Goal: Answer question/provide support

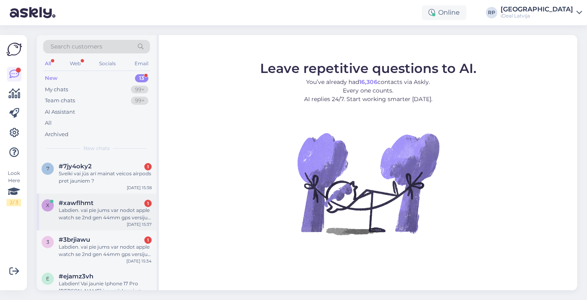
click at [136, 202] on div "#xawflhmt 1" at bounding box center [105, 202] width 93 height 7
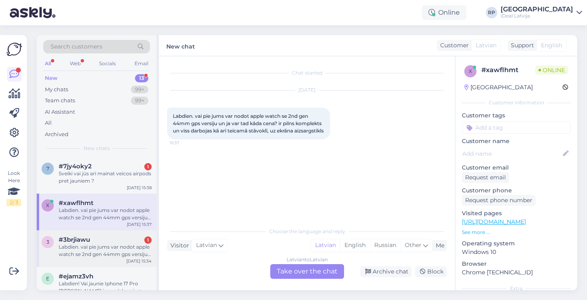
click at [148, 262] on div "[DATE] 15:34" at bounding box center [138, 261] width 25 height 6
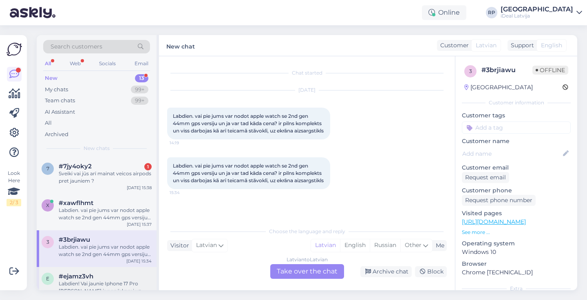
click at [135, 275] on div "#ejamz3vh" at bounding box center [105, 276] width 93 height 7
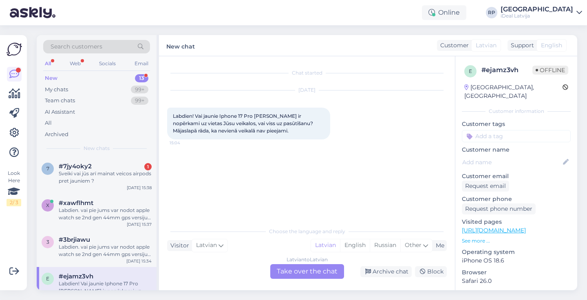
click at [304, 273] on div "Latvian to Latvian Take over the chat" at bounding box center [307, 271] width 74 height 15
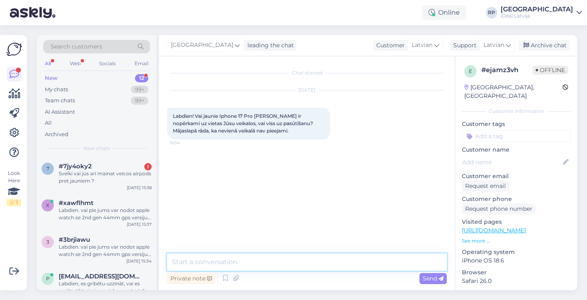
click at [318, 262] on textarea at bounding box center [306, 261] width 279 height 17
drag, startPoint x: 194, startPoint y: 260, endPoint x: 268, endPoint y: 263, distance: 73.8
click at [268, 263] on textarea "Sveiki! Ta kas mājaslapā" at bounding box center [306, 261] width 279 height 17
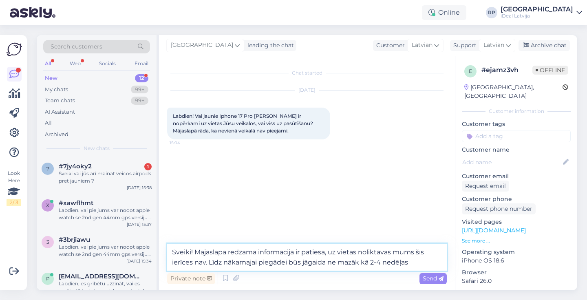
click at [207, 262] on textarea "Sveiki! Mājaslapā redzamā informācija ir patiesa, uz vietas noliktavās mums šīs…" at bounding box center [306, 257] width 279 height 27
click at [211, 263] on textarea "Sveiki! Mājaslapā redzamā informācija ir patiesa, uz vietas noliktavās mums šīs…" at bounding box center [306, 257] width 279 height 27
click at [210, 264] on textarea "Sveiki! Mājaslapā redzamā informācija ir patiesa, uz vietas noliktavās mums šīs…" at bounding box center [306, 257] width 279 height 27
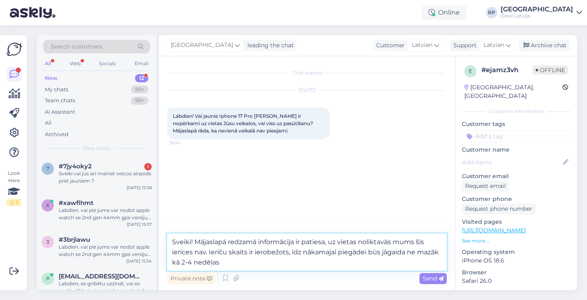
type textarea "Sveiki! Mājaslapā redzamā informācija ir patiesa, uz vietas noliktavās mums šīs…"
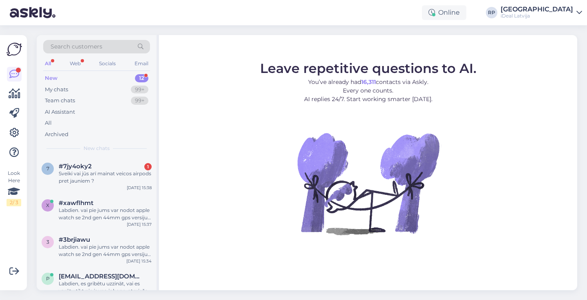
click at [552, 13] on div "iDeal Latvija" at bounding box center [536, 16] width 73 height 7
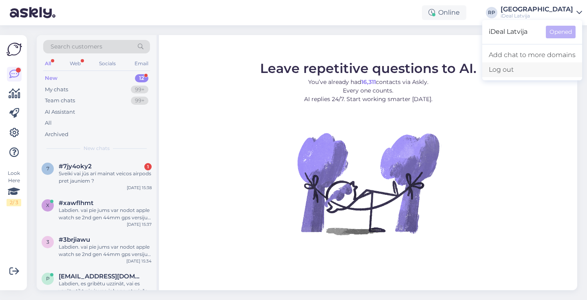
click at [497, 68] on div "Log out" at bounding box center [532, 69] width 100 height 15
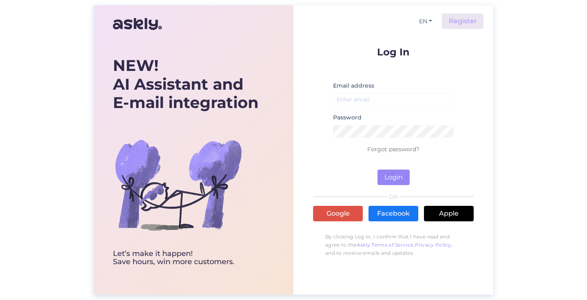
click at [386, 51] on p "Log In" at bounding box center [393, 52] width 161 height 10
click at [360, 105] on input "email" at bounding box center [393, 99] width 121 height 13
click at [297, 92] on div "EN Register Log In Email address rigaplaza@cec.lv Password Forgot password? Log…" at bounding box center [393, 149] width 200 height 289
click at [397, 178] on button "Login" at bounding box center [393, 176] width 32 height 15
click at [379, 139] on div "Password" at bounding box center [393, 128] width 121 height 32
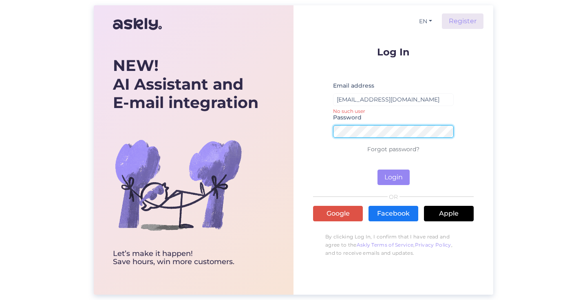
click at [287, 122] on div "NEW! AI Assistant and E-mail integration Let’s make it happen! Save hours, win …" at bounding box center [293, 149] width 399 height 289
click at [395, 181] on button "Login" at bounding box center [393, 176] width 32 height 15
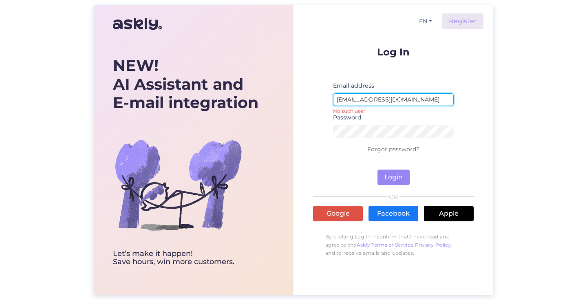
click at [387, 98] on input "rigaplaza@cec.lv" at bounding box center [393, 99] width 121 height 13
type input "rigaplaza@cec.com"
click at [309, 100] on div "EN Register Log In Email address rigaplaza@cec.com No such user Password Forgot…" at bounding box center [393, 149] width 200 height 289
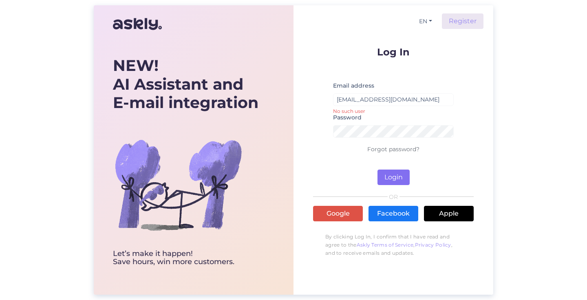
click at [395, 174] on button "Login" at bounding box center [393, 176] width 32 height 15
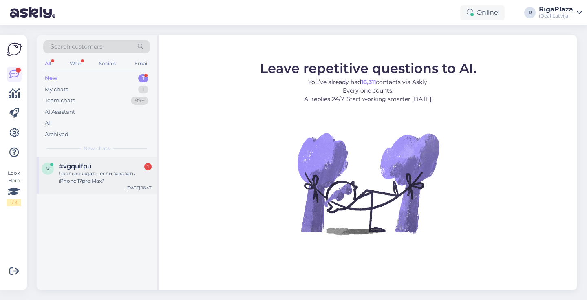
click at [119, 161] on div "v #vgquifpu 1 Сколько ждать ,если заказать iPhone 17pro Max? Sep 26 16:47" at bounding box center [97, 175] width 120 height 37
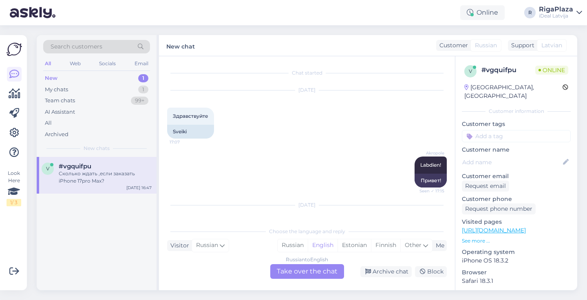
scroll to position [47, 0]
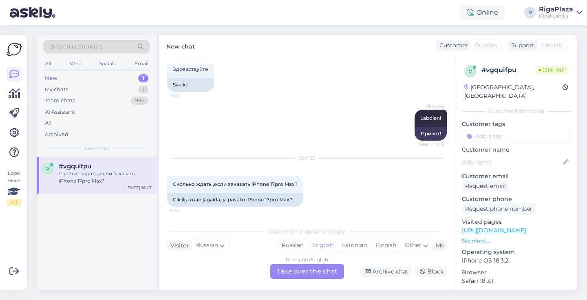
click at [296, 273] on div "Russian to English Take over the chat" at bounding box center [307, 271] width 74 height 15
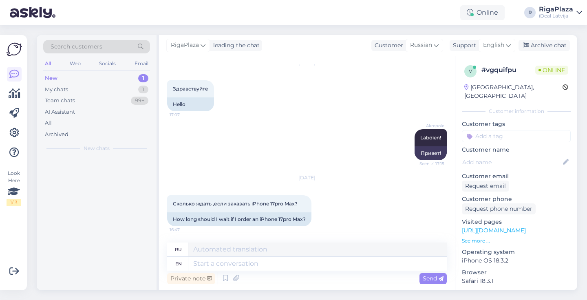
scroll to position [27, 0]
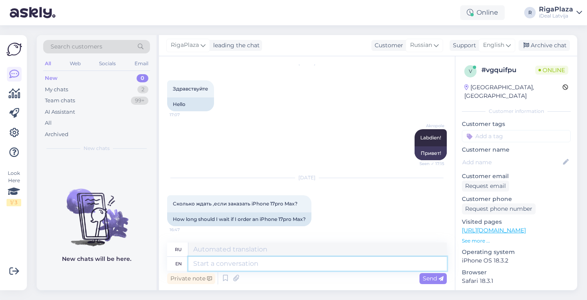
click at [308, 261] on textarea at bounding box center [317, 264] width 258 height 14
type textarea "Sveiki!"
type textarea "Свейки!"
type textarea "Sveiki!"
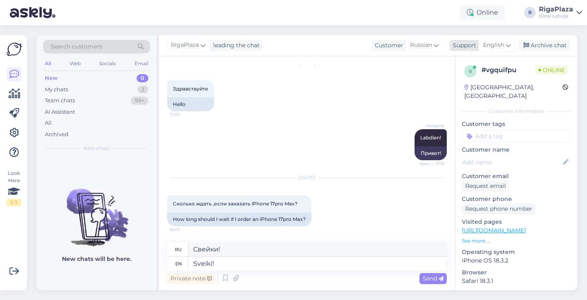
click at [500, 44] on span "English" at bounding box center [493, 45] width 21 height 9
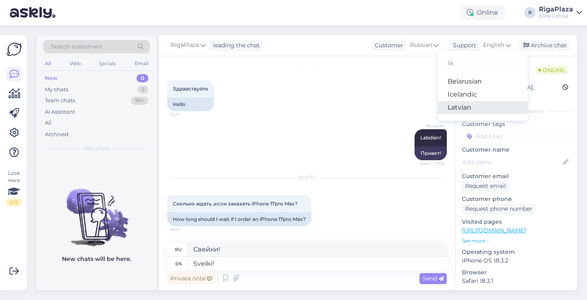
type input "la"
click at [471, 106] on link "Latvian" at bounding box center [483, 107] width 90 height 13
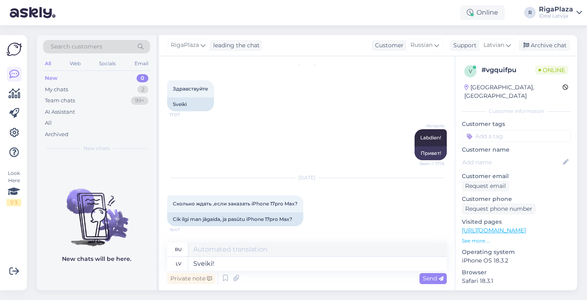
type textarea "Привет!"
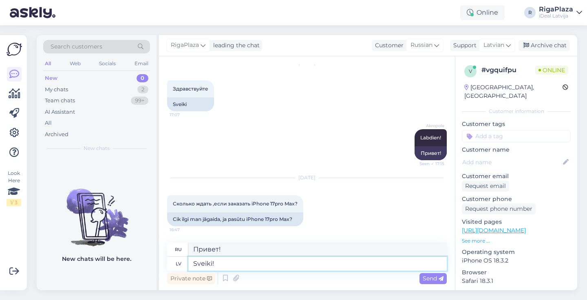
click at [299, 264] on textarea "Sveiki!" at bounding box center [317, 264] width 258 height 14
type textarea "Sveiki!"
type textarea "Привет!"
type textarea "Sveiki! Visticamāk ne"
type textarea "Привет! Скорее всего."
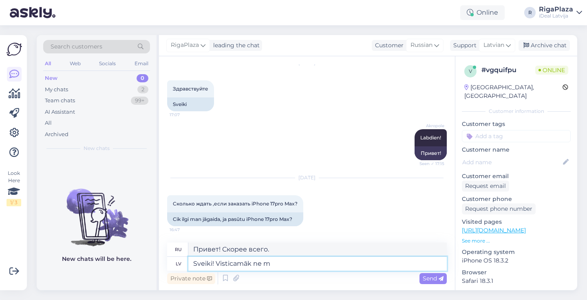
type textarea "Sveiki! Visticamāk ne ma"
type textarea "Привет! Наверное, нет."
type textarea "Sveiki! Visticamāk ne mazāk pa"
type textarea "Привет! Наверное, не меньше."
type textarea "Sveiki! Visticamāk ne mazāk par"
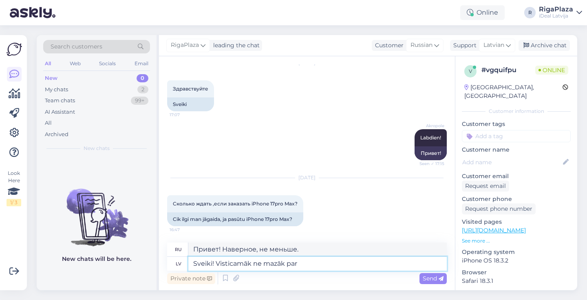
type textarea "Привет! Наверное, не меньше"
type textarea "Sveiki! Visticamāk ne mazāk par mēnesi"
type textarea "Привет! Наверное, не меньше месяца."
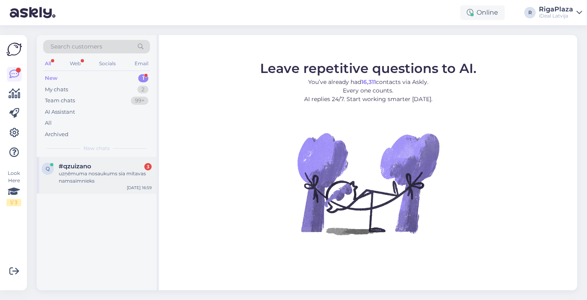
click at [65, 157] on div "q #qzuizano 3 uzņēmuma nosaukums sia mītavas namsaimnieks Sep 26 16:59" at bounding box center [97, 175] width 120 height 37
